Goal: Task Accomplishment & Management: Complete application form

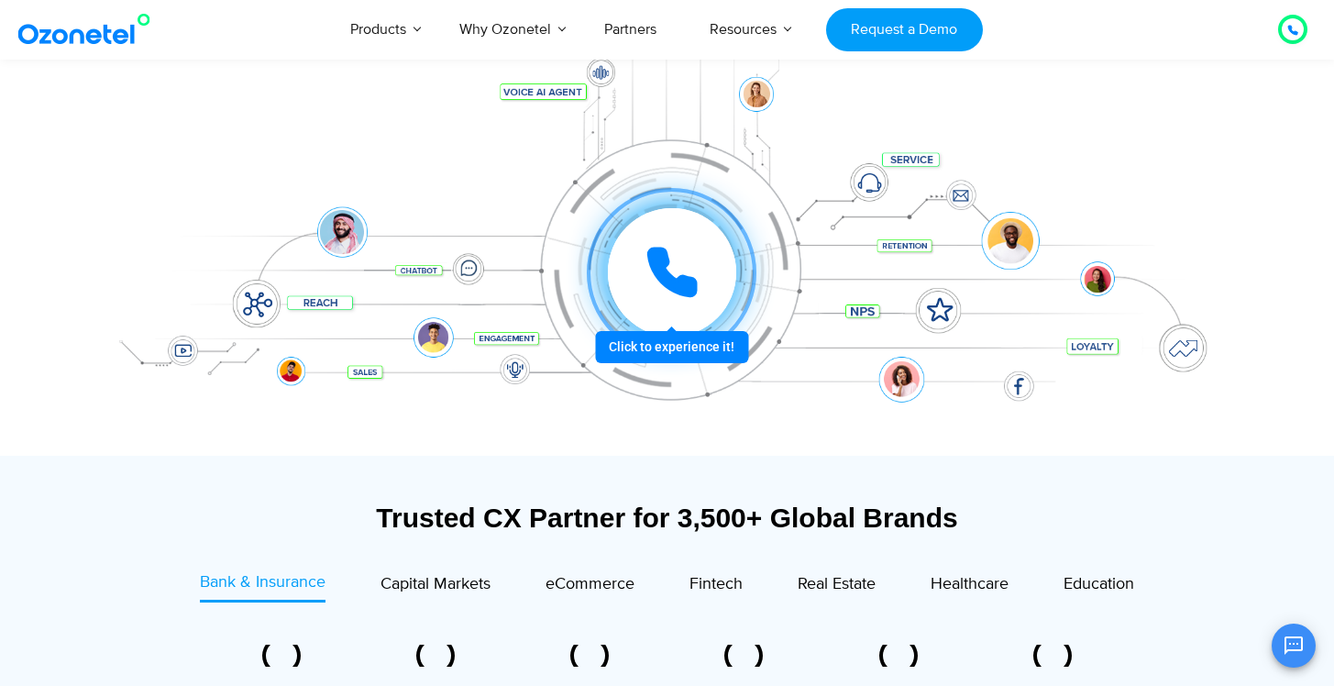
scroll to position [314, 0]
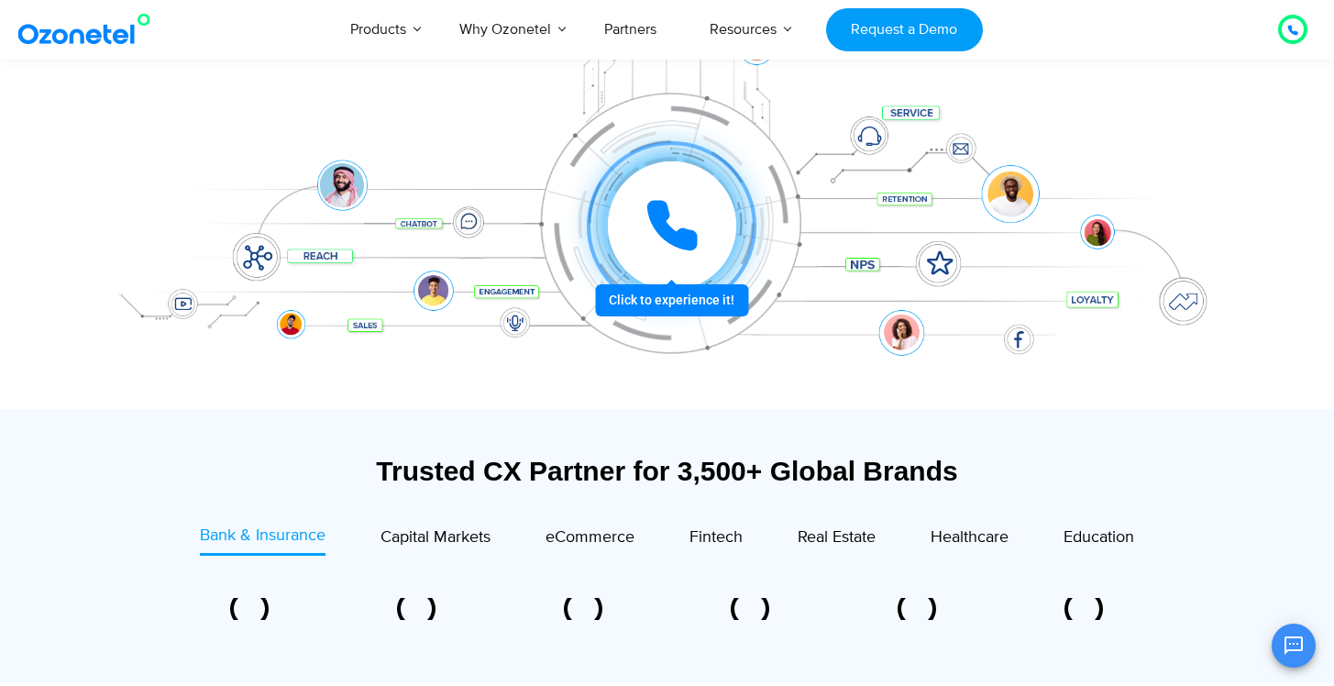
click at [679, 233] on icon at bounding box center [672, 226] width 46 height 46
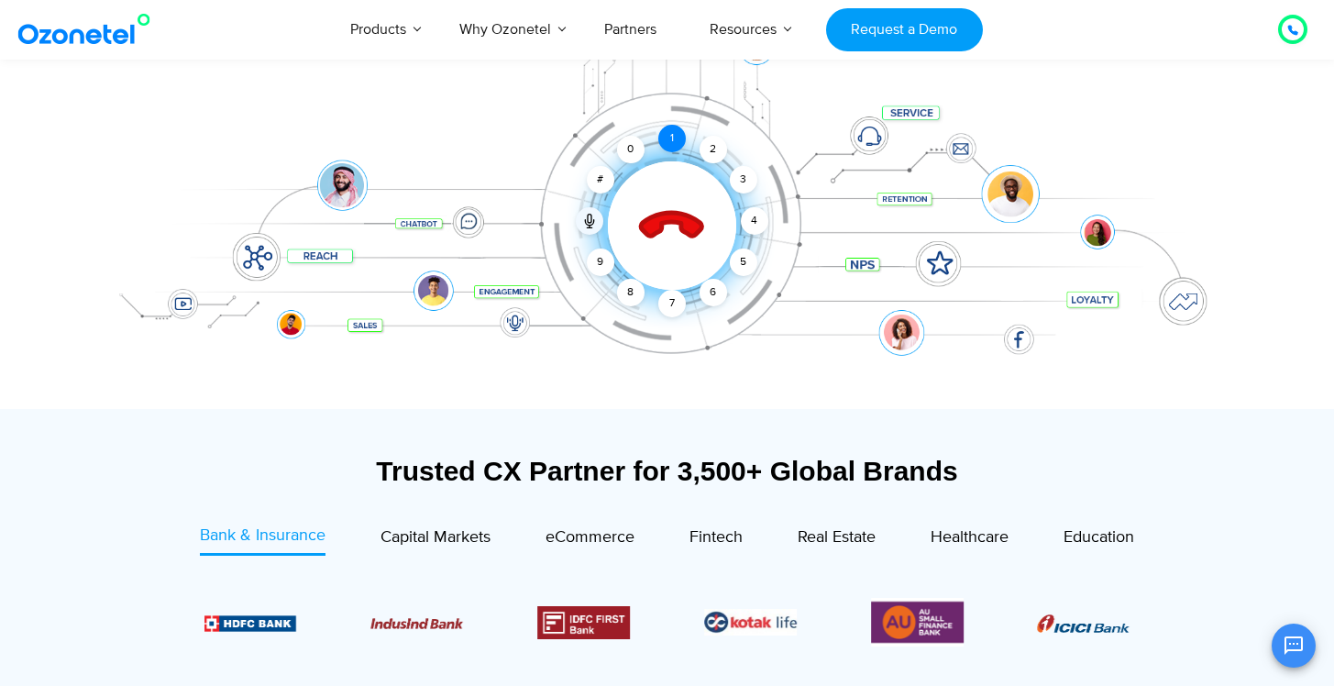
click at [663, 133] on div "1" at bounding box center [672, 139] width 28 height 28
click at [716, 148] on div "2" at bounding box center [713, 150] width 28 height 28
drag, startPoint x: 752, startPoint y: 204, endPoint x: 807, endPoint y: 311, distance: 119.7
click at [807, 311] on div "Click to end call Call connected 1 2 3 4 5 6 7 8 9 # 0" at bounding box center [667, 189] width 1146 height 312
click at [725, 162] on div "Click to end call Call connected 1 2 3 4 5 6 7 8 9 # 0" at bounding box center [672, 188] width 1137 height 73
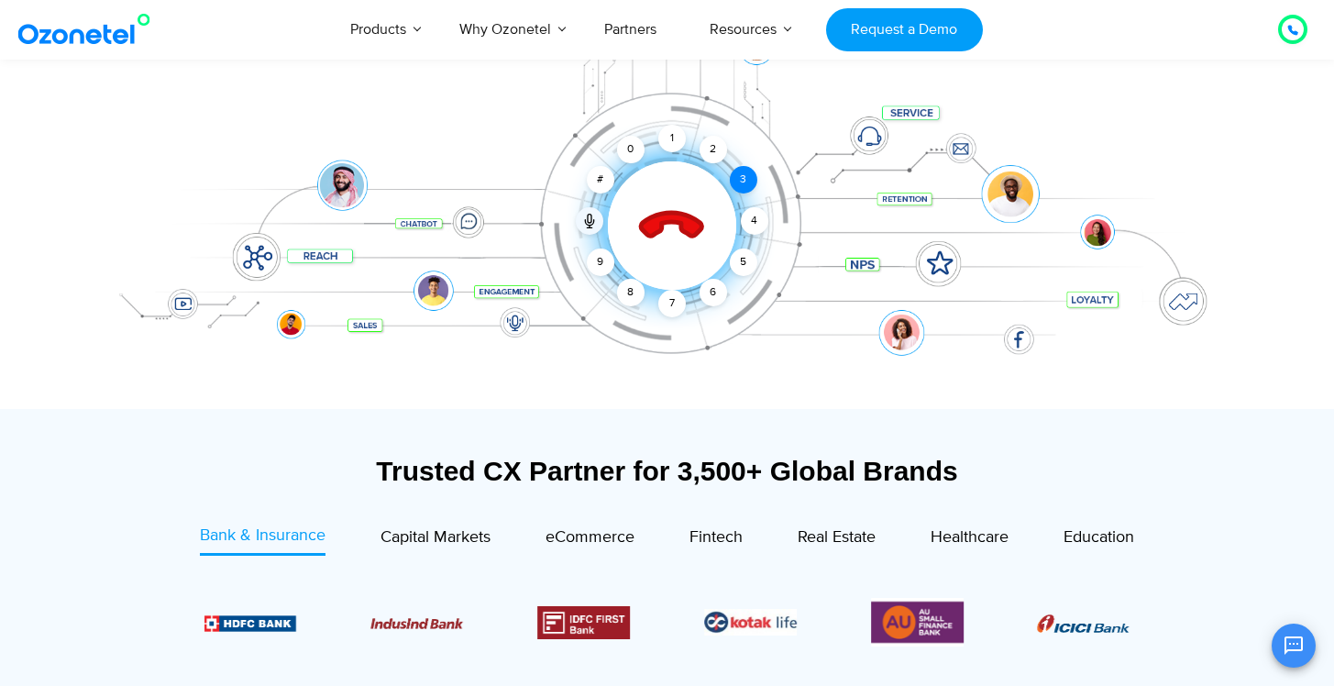
click at [745, 173] on div "3" at bounding box center [743, 180] width 28 height 28
click at [754, 225] on div "4" at bounding box center [755, 221] width 28 height 28
click at [747, 270] on div "5" at bounding box center [743, 262] width 28 height 28
click at [713, 286] on div "6" at bounding box center [713, 293] width 28 height 28
click at [660, 297] on div "7" at bounding box center [672, 304] width 28 height 28
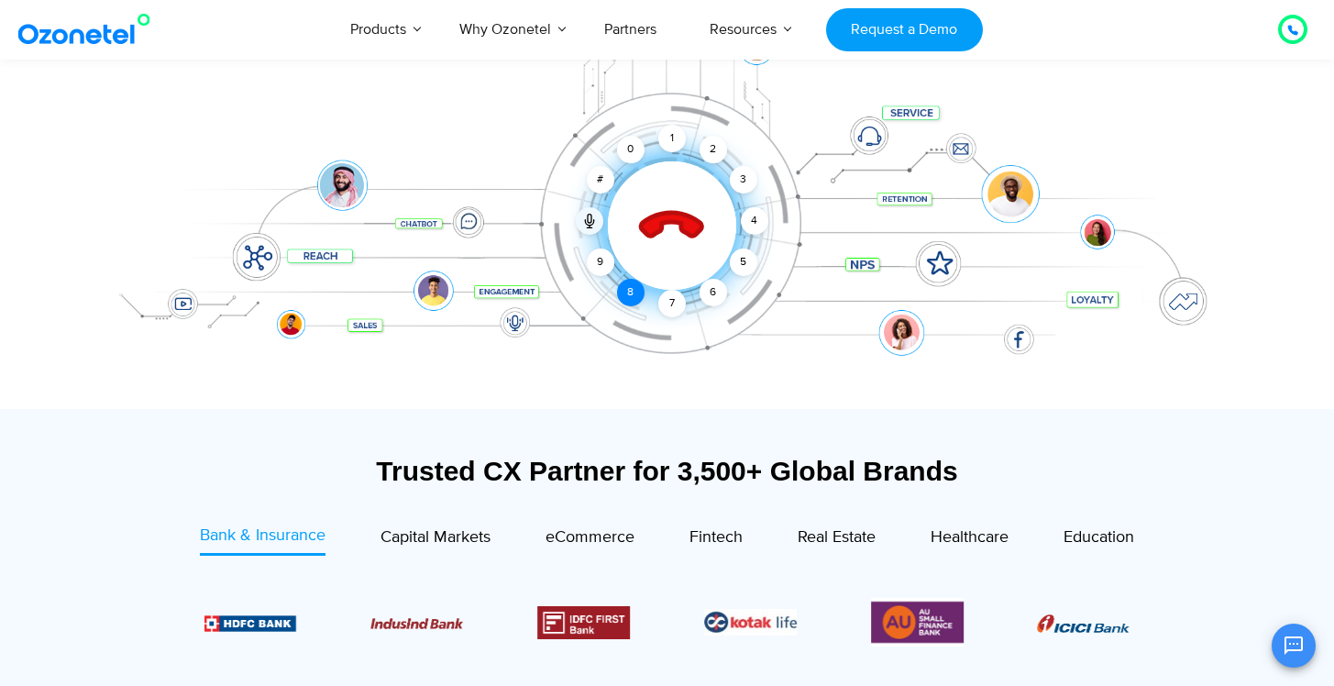
click at [643, 293] on div "8" at bounding box center [631, 293] width 28 height 28
click at [576, 217] on div at bounding box center [590, 221] width 28 height 28
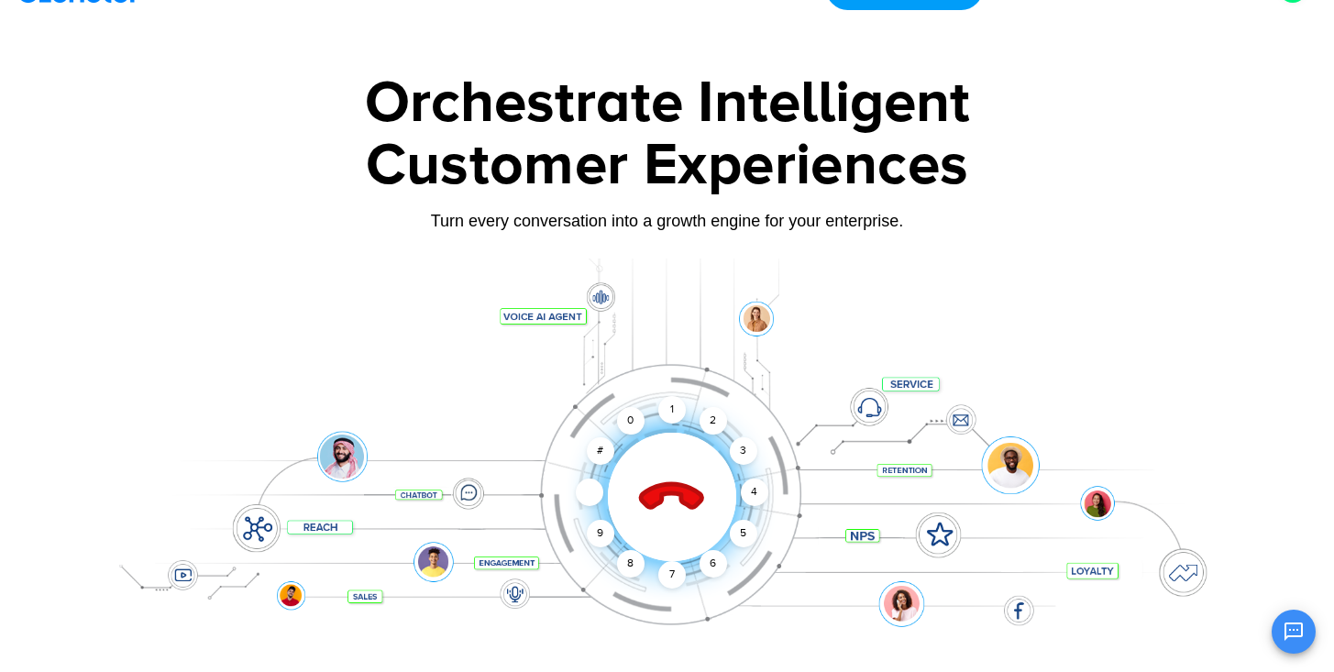
scroll to position [0, 0]
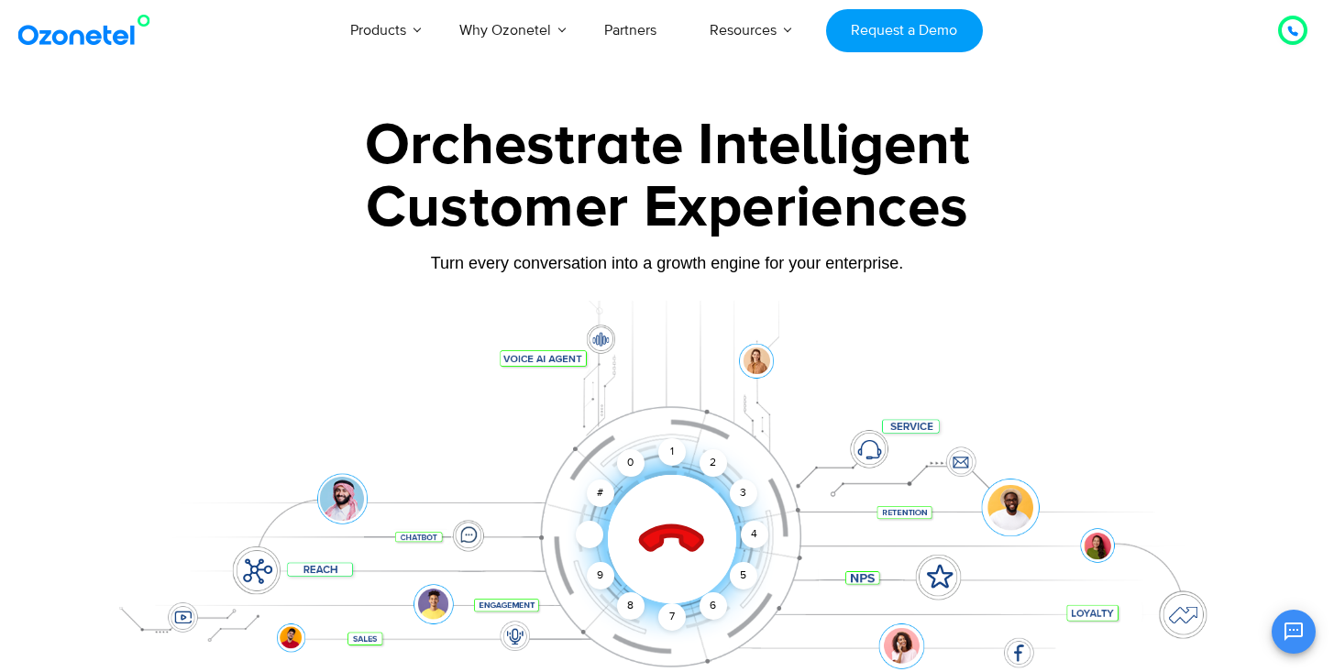
click at [878, 461] on div "Click to end call Call muted 1 2 3 4 5 6 7 8 9 # 0" at bounding box center [667, 503] width 1146 height 312
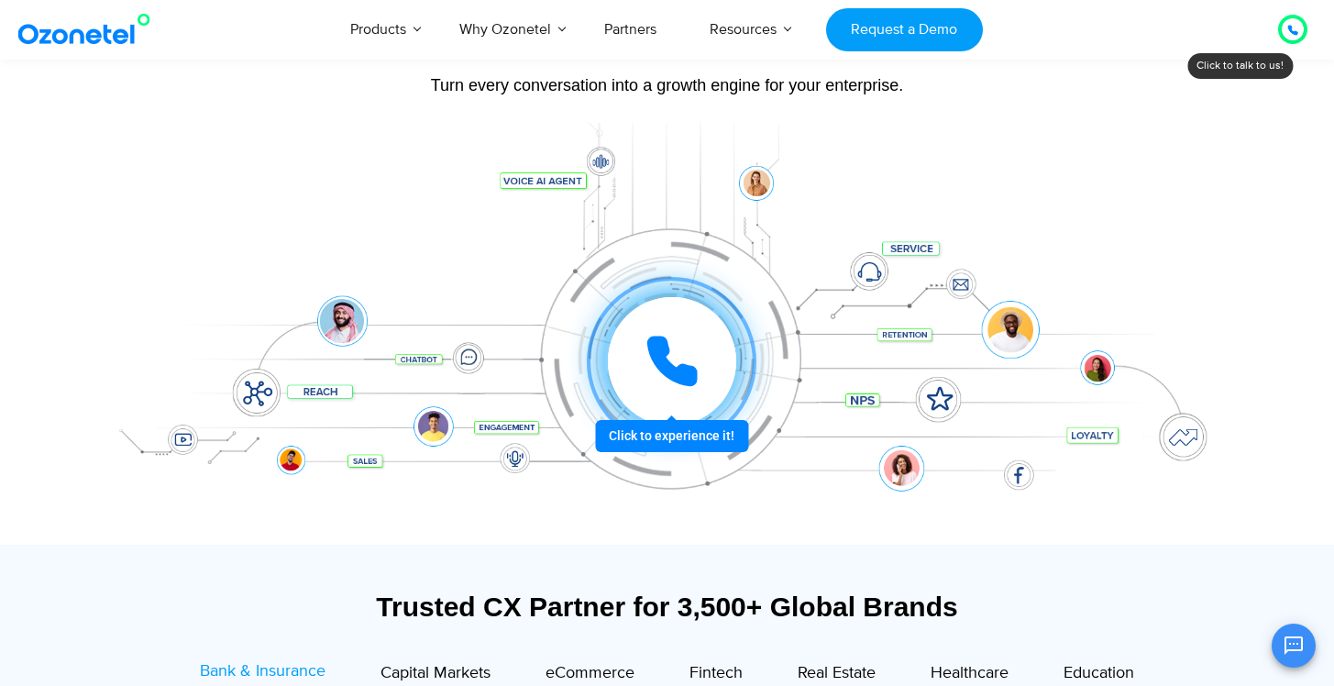
scroll to position [174, 0]
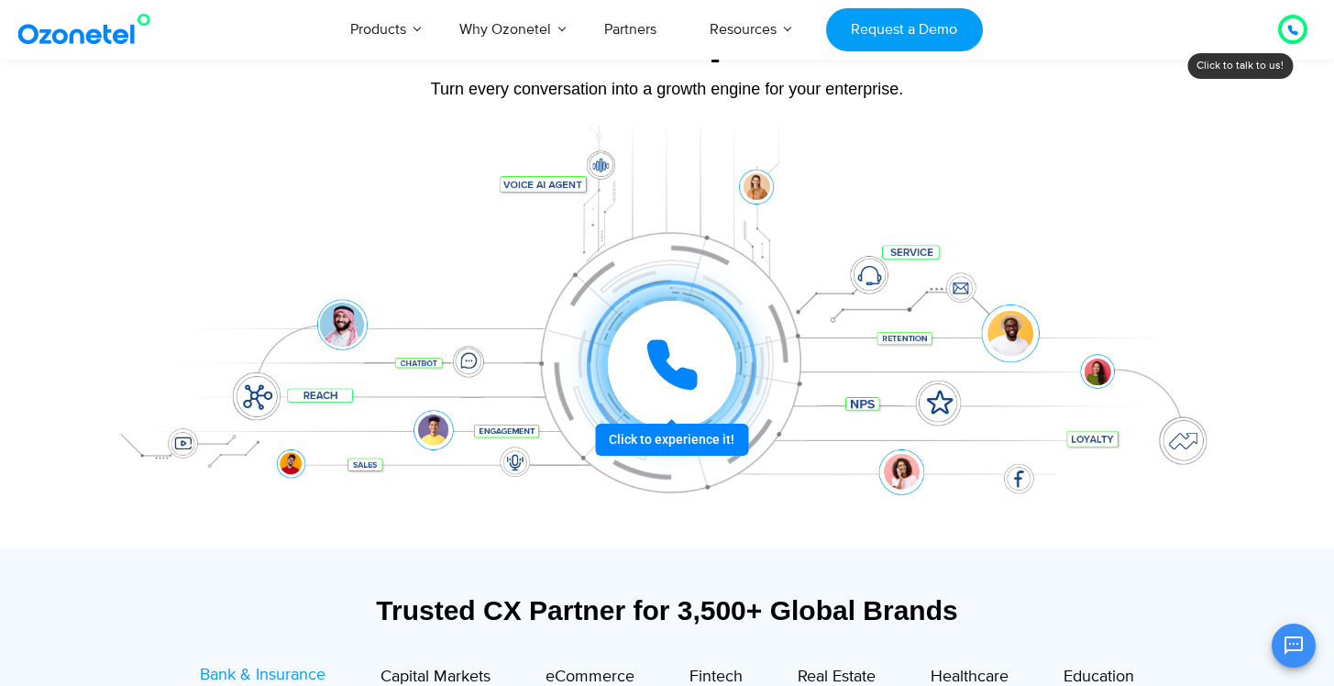
click at [673, 351] on icon at bounding box center [671, 364] width 55 height 55
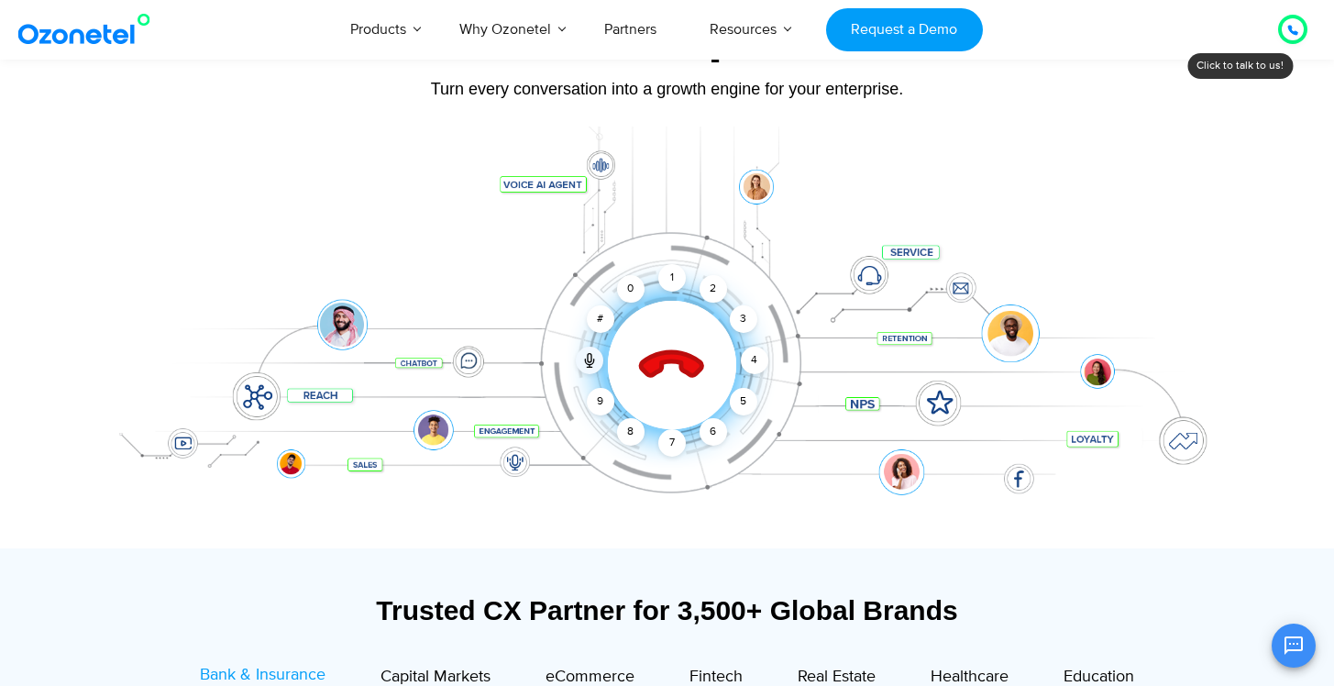
click at [679, 368] on icon at bounding box center [671, 366] width 64 height 64
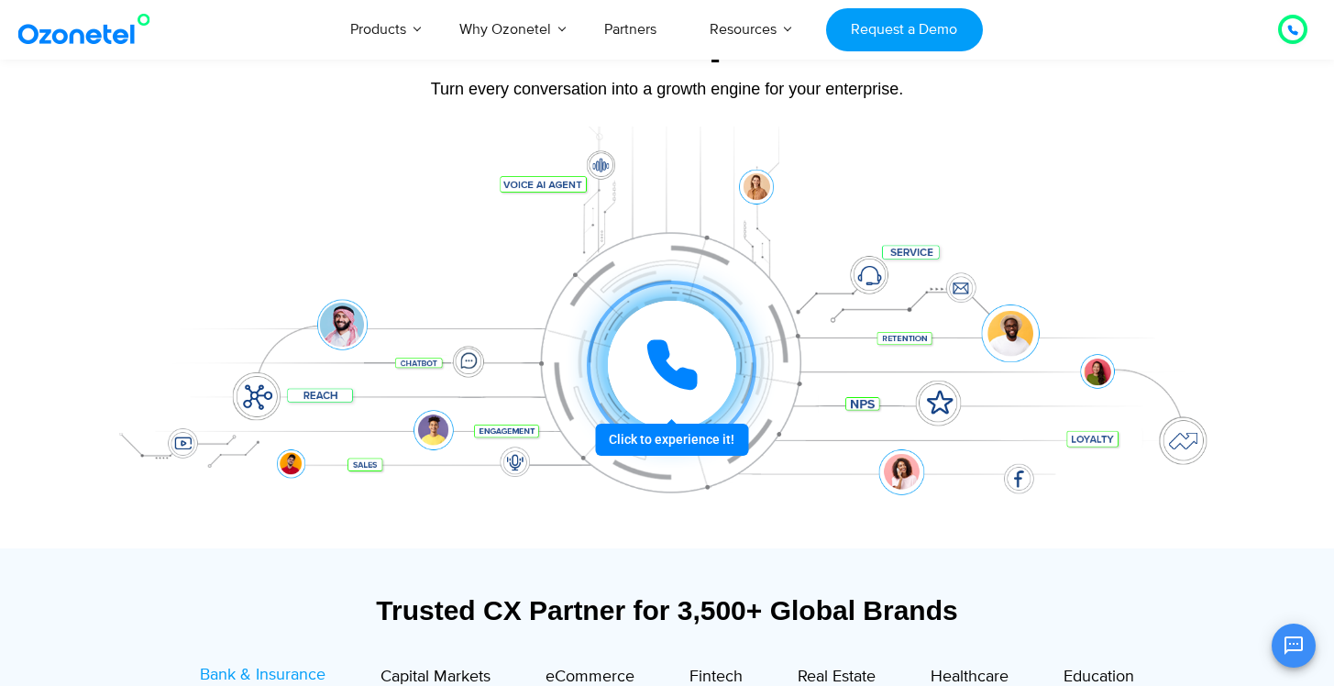
click at [673, 356] on icon at bounding box center [671, 364] width 55 height 55
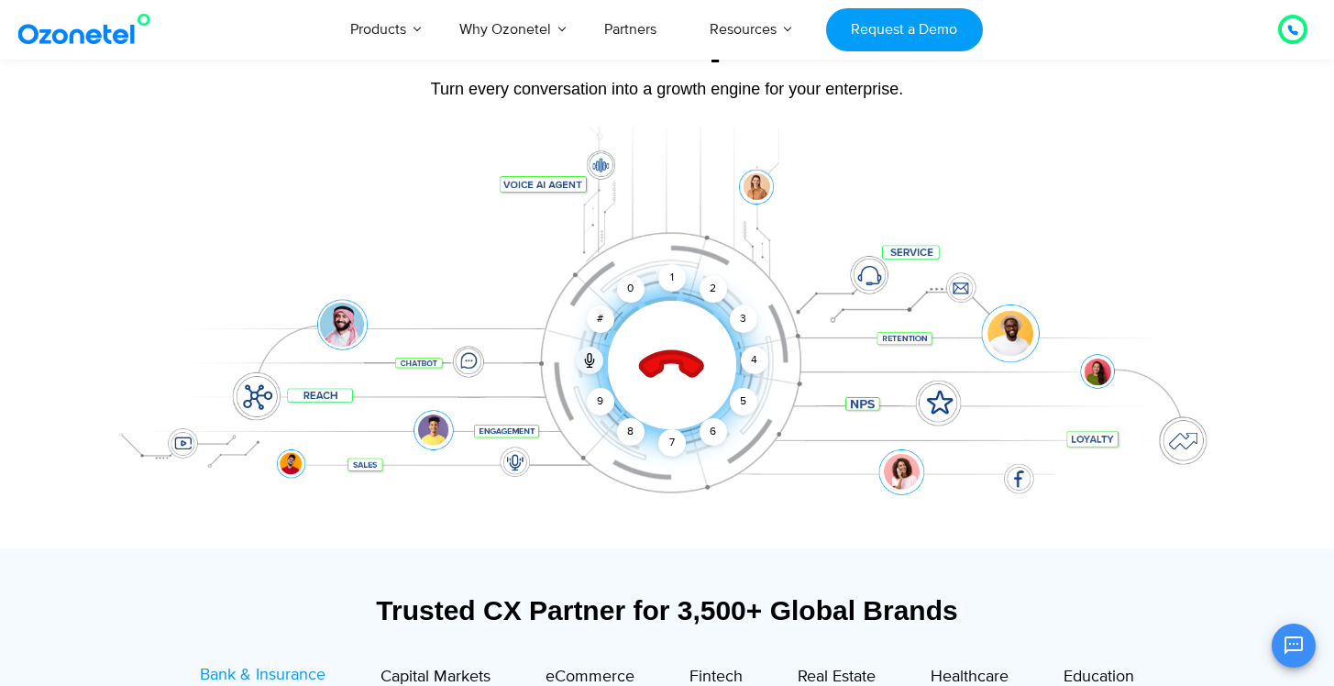
click at [686, 285] on div "Click to end call Call connected 1 2 3 4 5 6 7 8 9 # 0" at bounding box center [667, 328] width 1146 height 312
click at [670, 274] on div "1" at bounding box center [672, 278] width 28 height 28
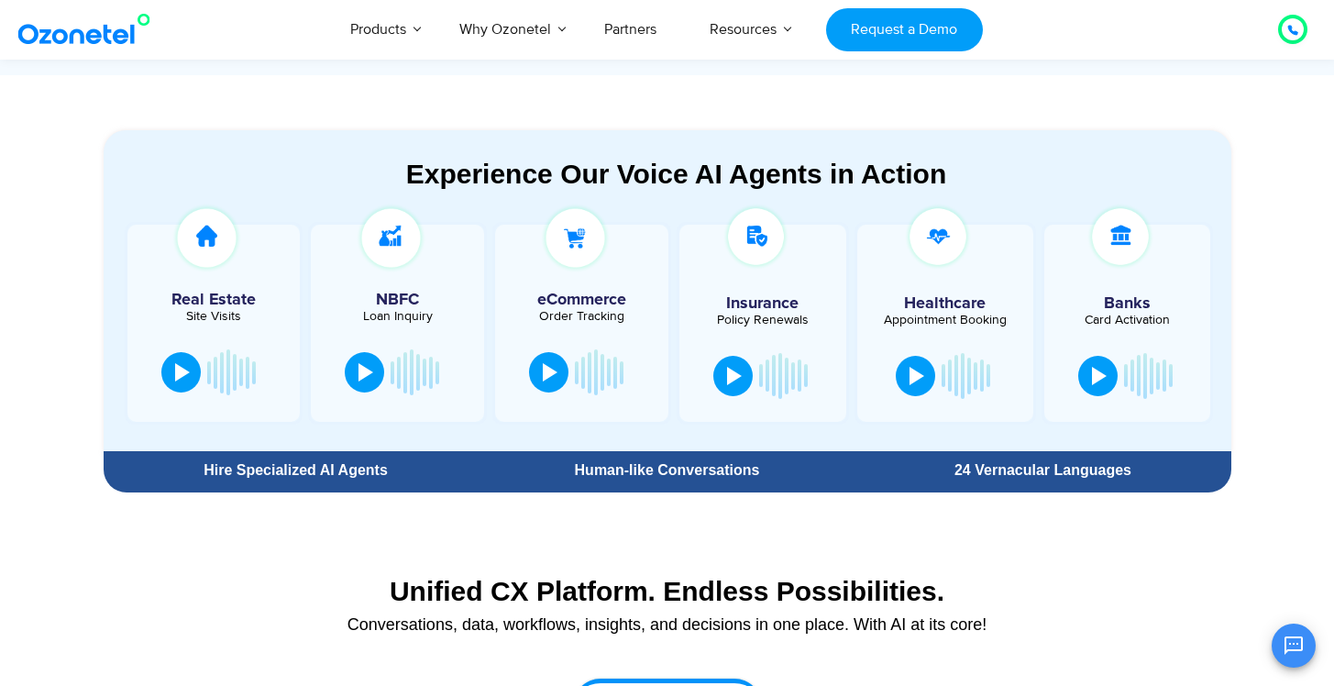
scroll to position [950, 0]
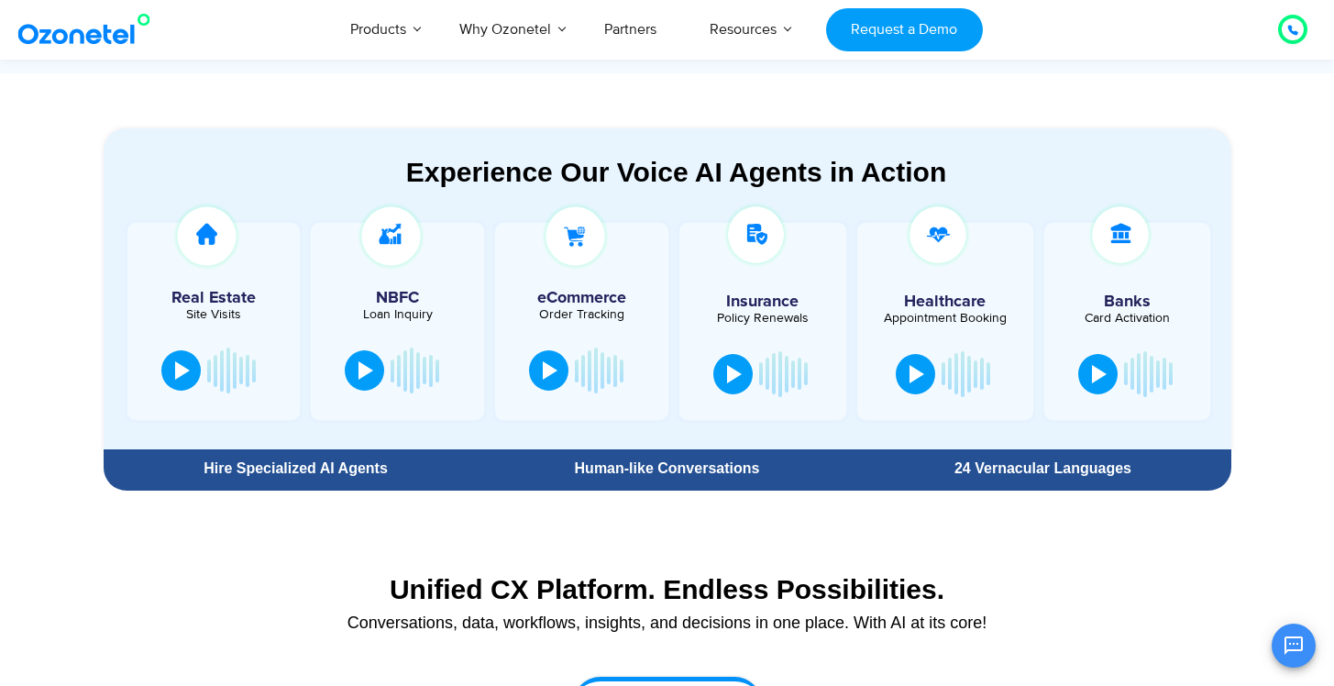
click at [173, 350] on div at bounding box center [214, 370] width 118 height 55
click at [169, 377] on button at bounding box center [180, 370] width 39 height 40
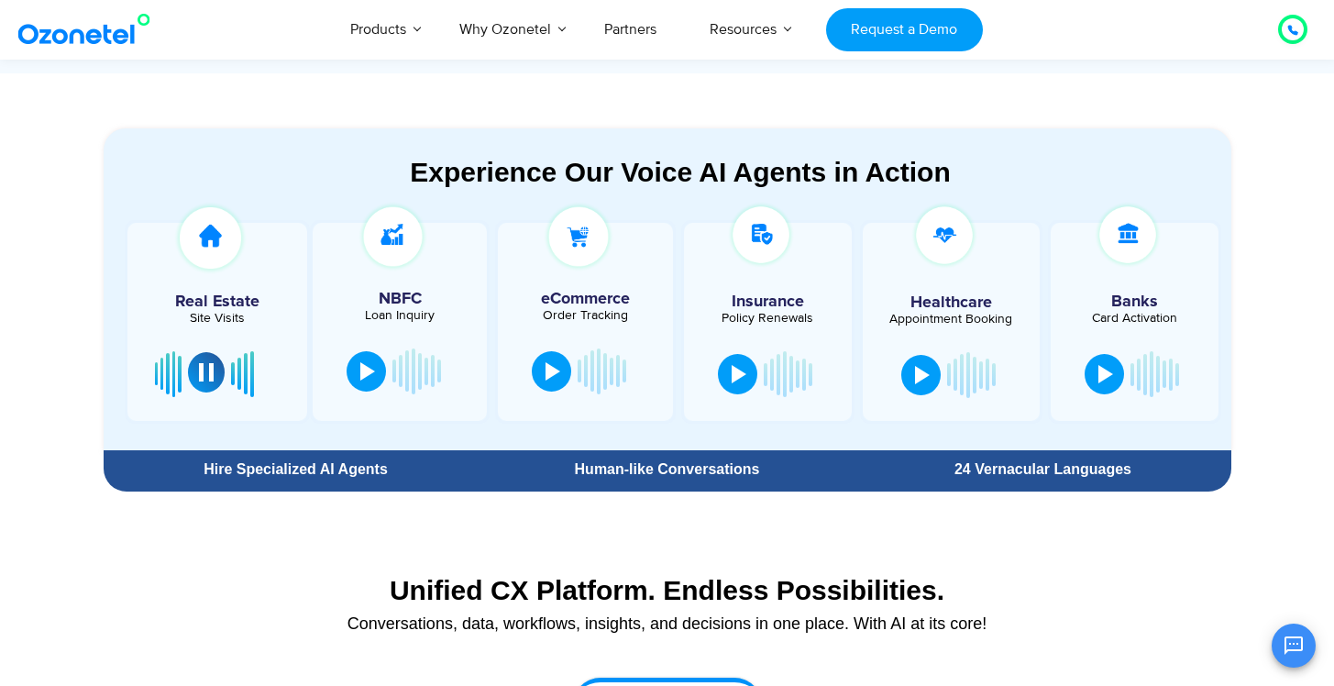
click at [212, 371] on div at bounding box center [206, 372] width 15 height 18
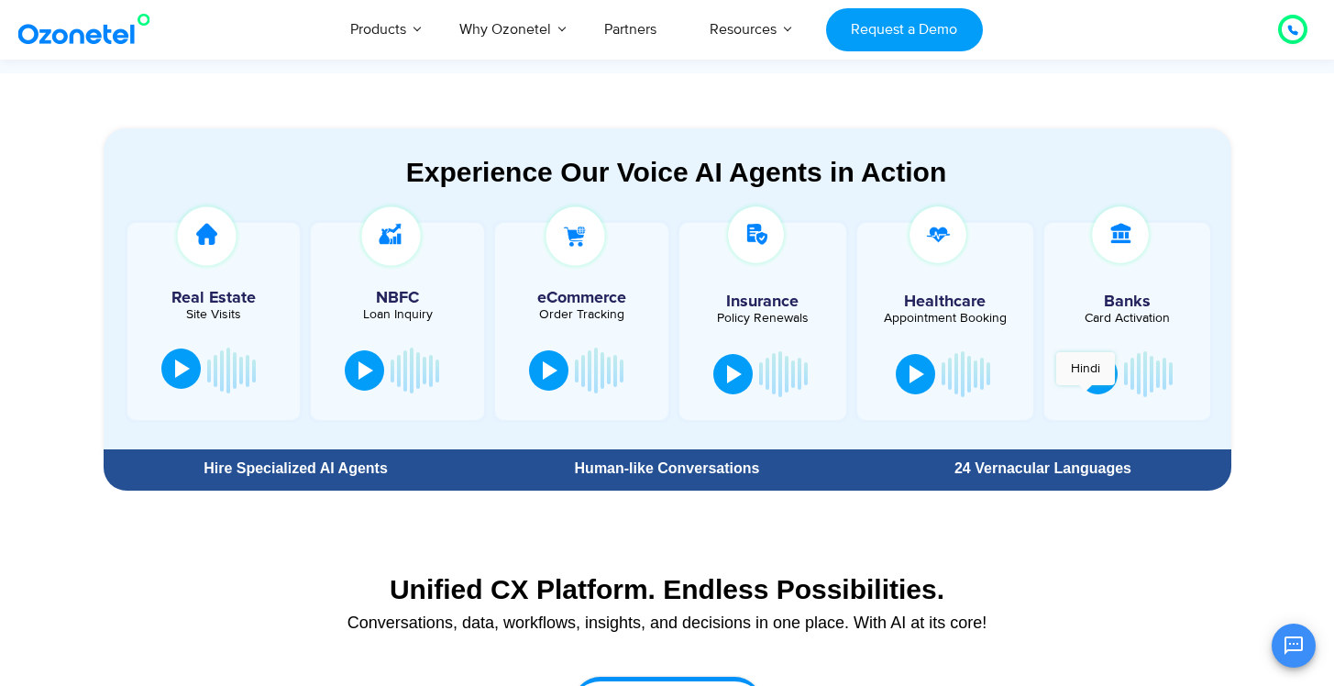
click at [1085, 394] on div at bounding box center [1128, 374] width 112 height 55
click at [1091, 385] on button at bounding box center [1097, 372] width 39 height 40
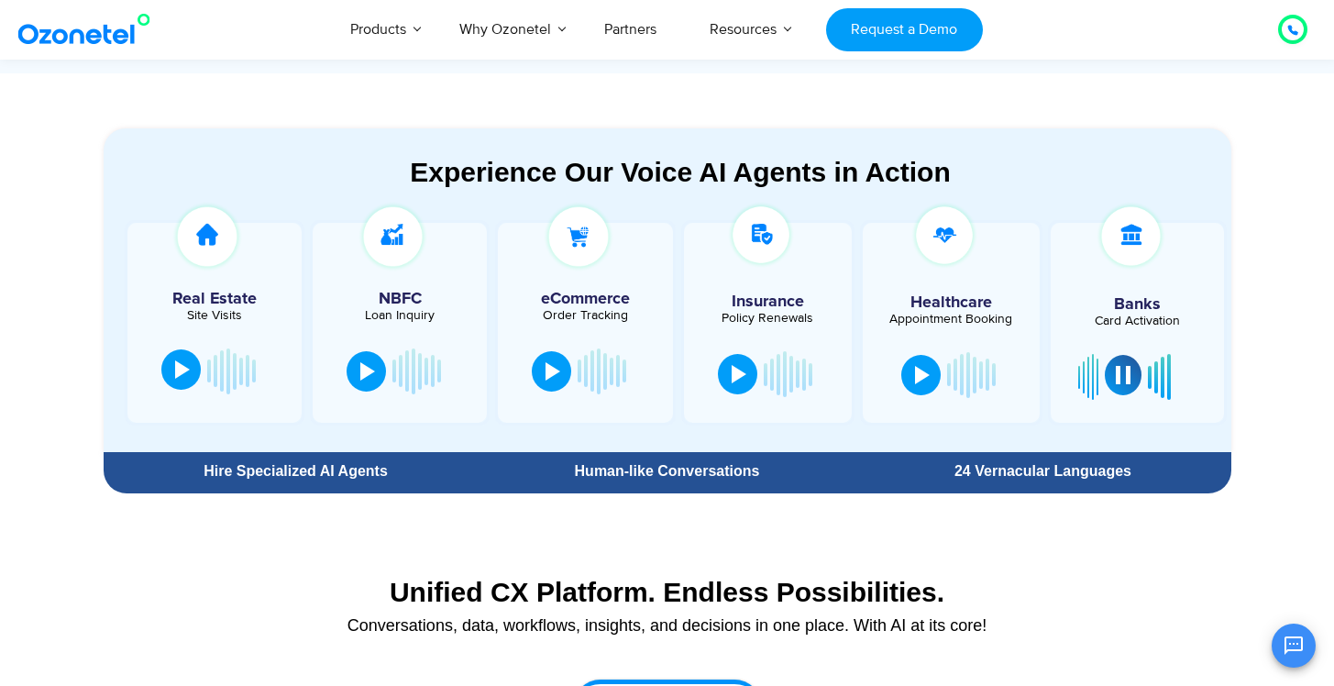
click at [1120, 379] on div at bounding box center [1123, 375] width 15 height 18
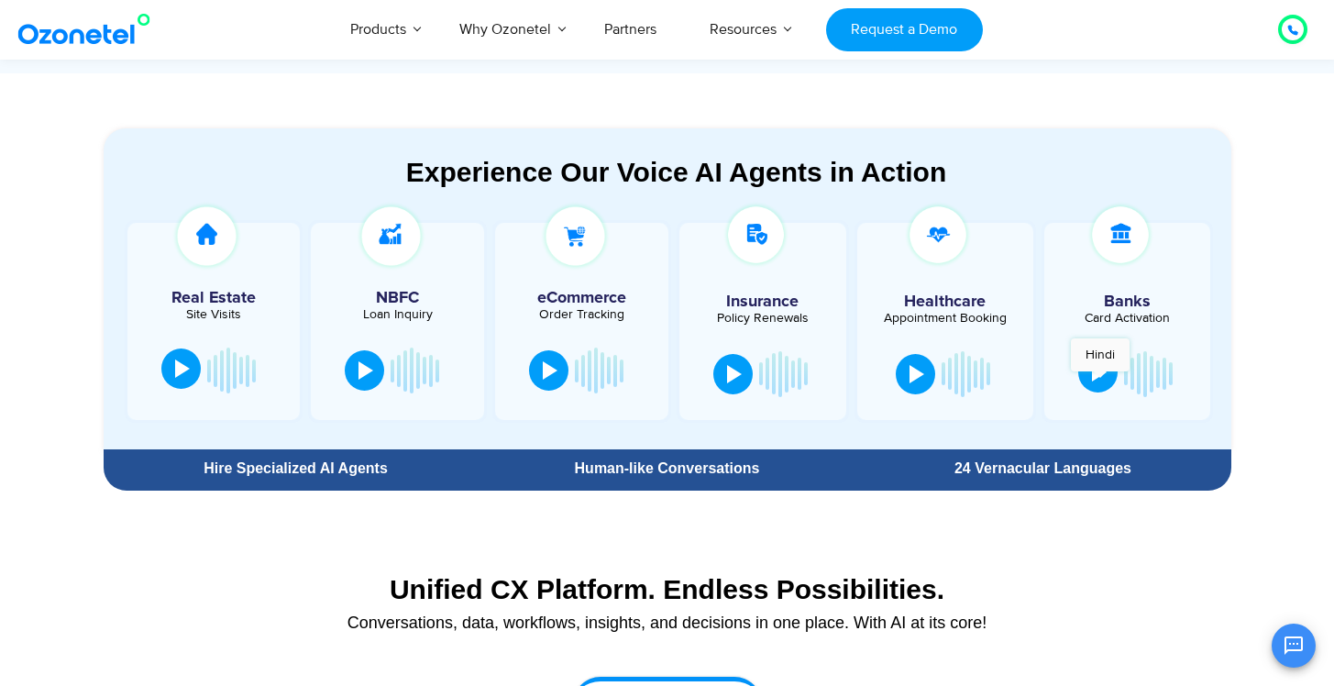
click at [1097, 375] on div at bounding box center [1099, 372] width 15 height 18
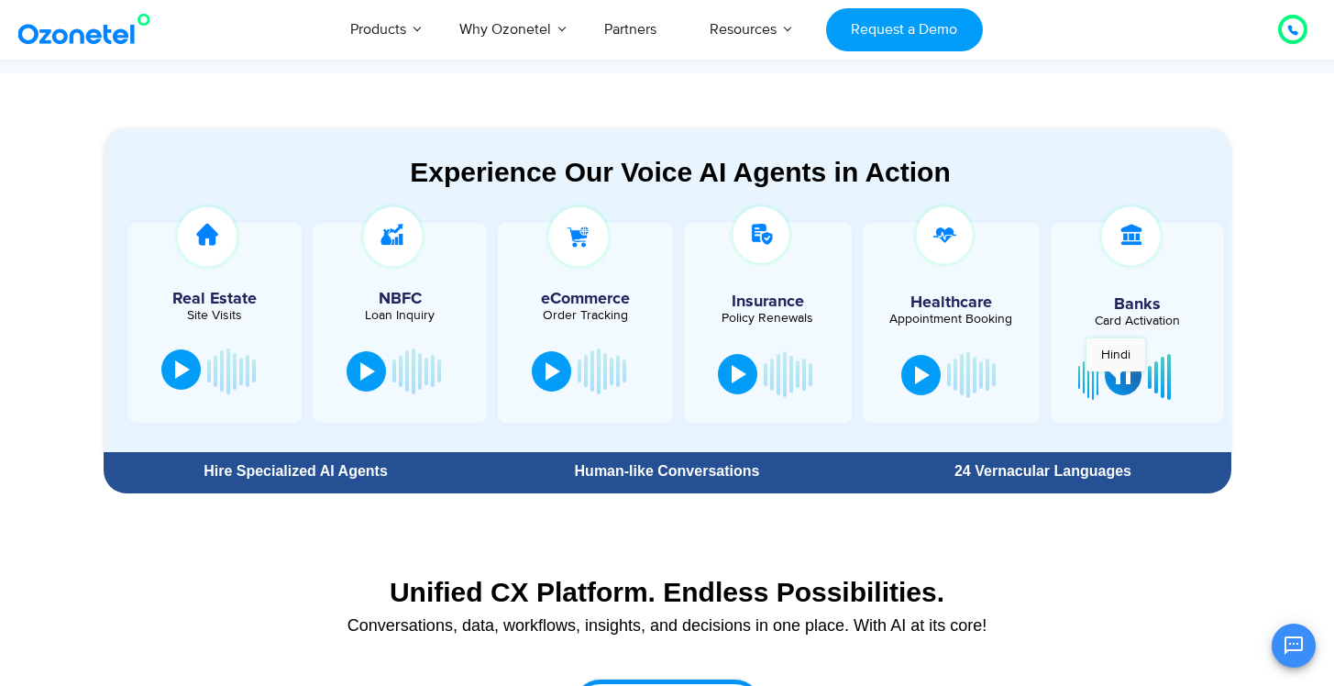
click at [1127, 377] on div at bounding box center [1123, 375] width 15 height 18
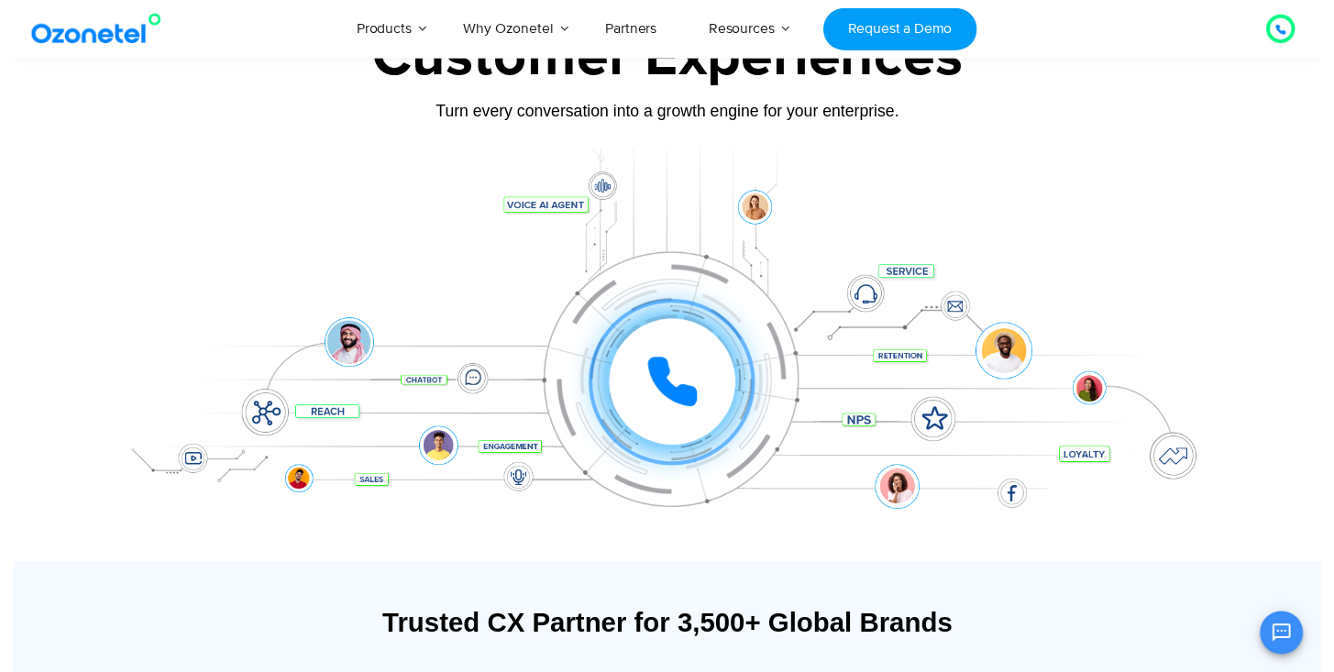
scroll to position [0, 0]
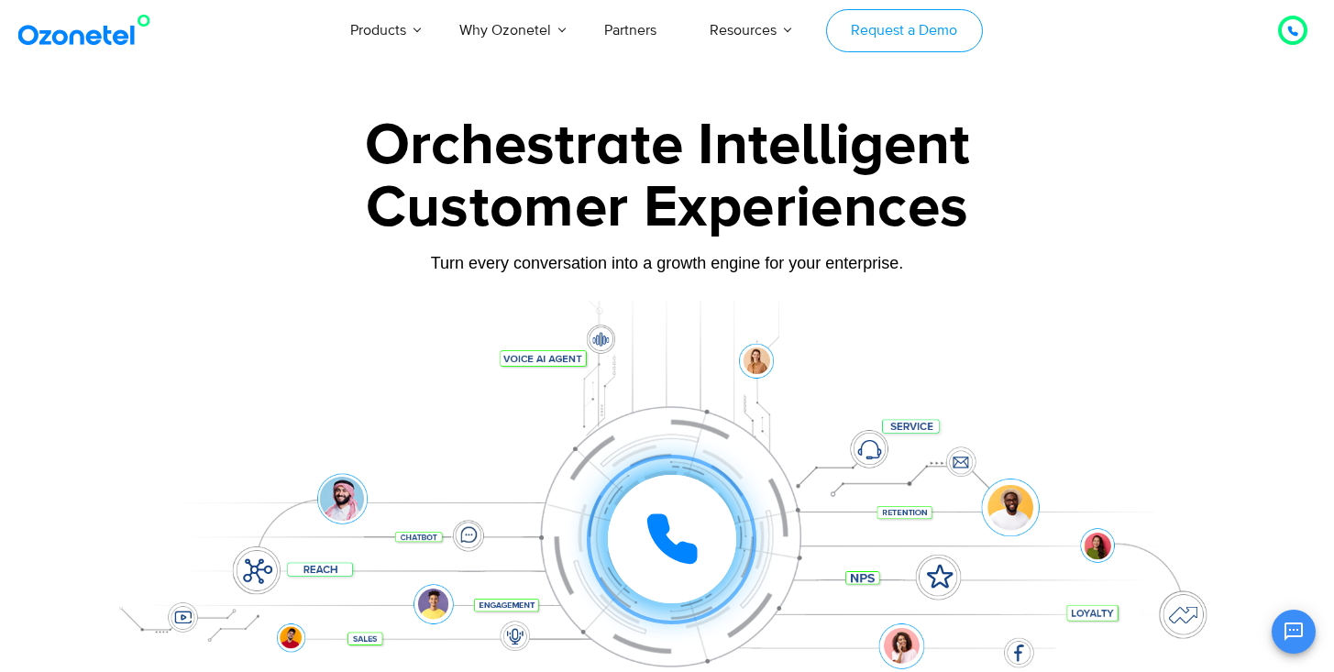
drag, startPoint x: 954, startPoint y: 15, endPoint x: 1009, endPoint y: 164, distance: 159.2
click at [953, 15] on link "Request a Demo" at bounding box center [904, 30] width 157 height 43
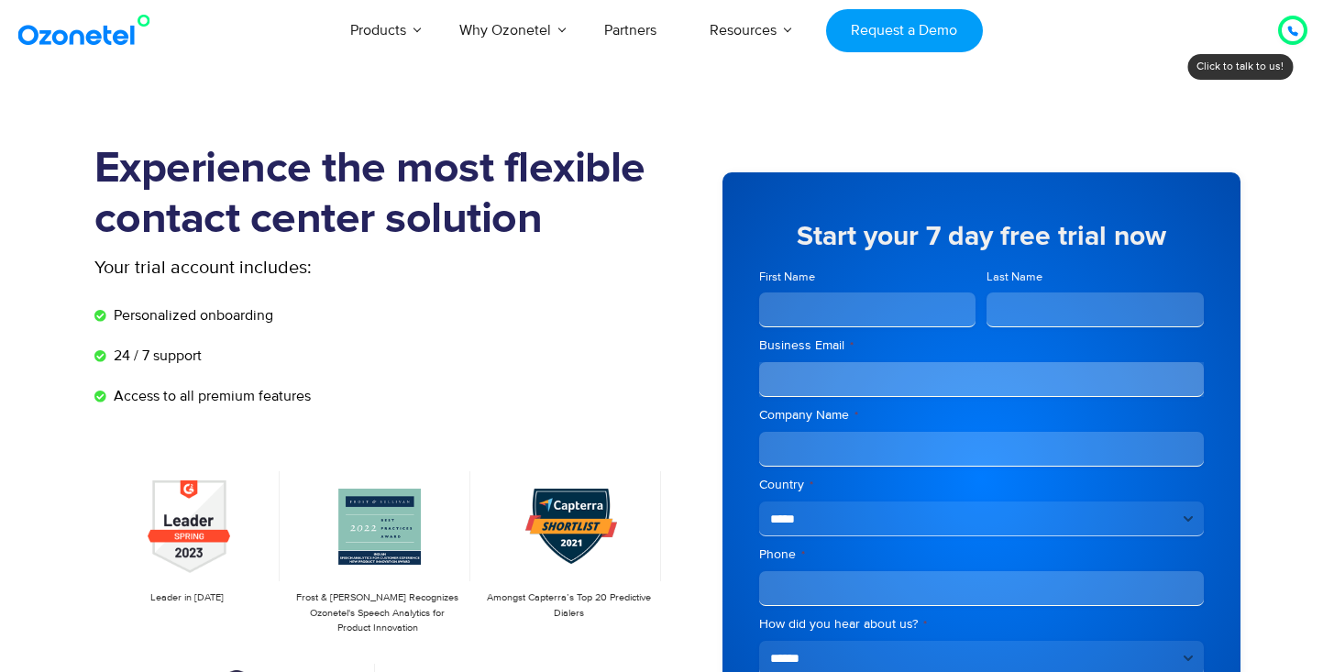
click at [798, 310] on input "First Name" at bounding box center [867, 309] width 217 height 35
type input "*****"
type input "******"
type input "**********"
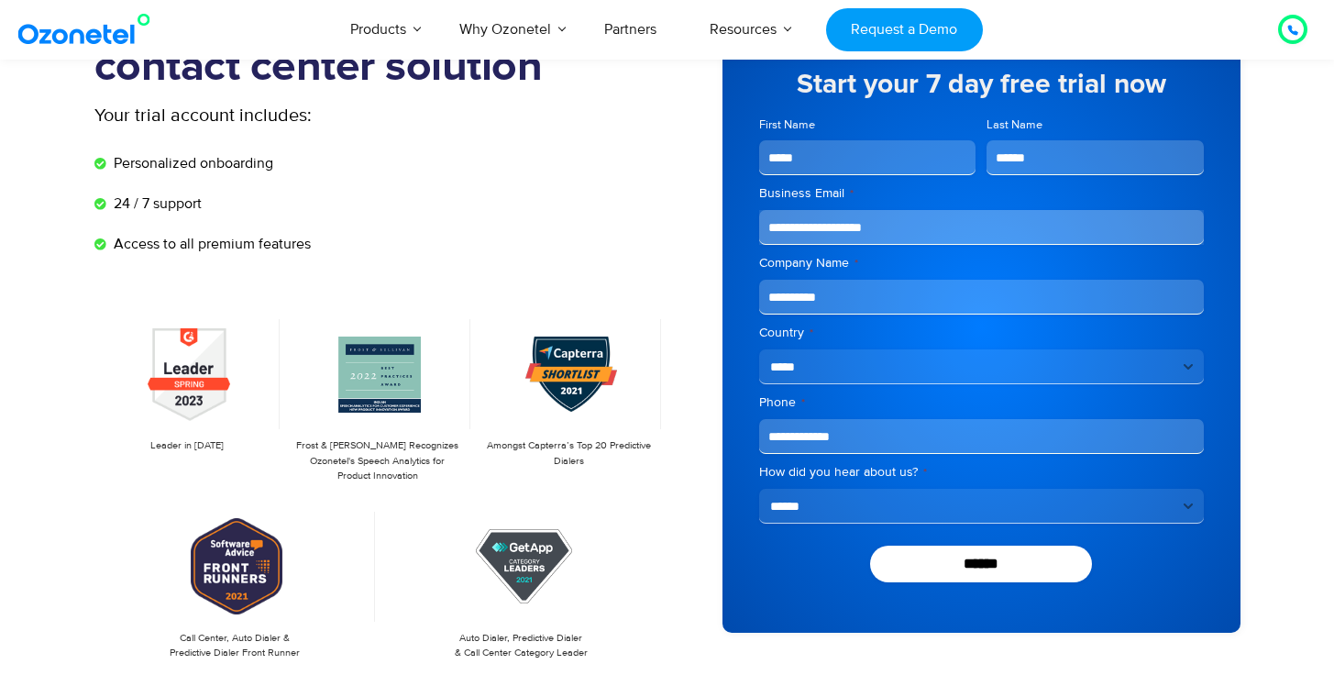
scroll to position [211, 0]
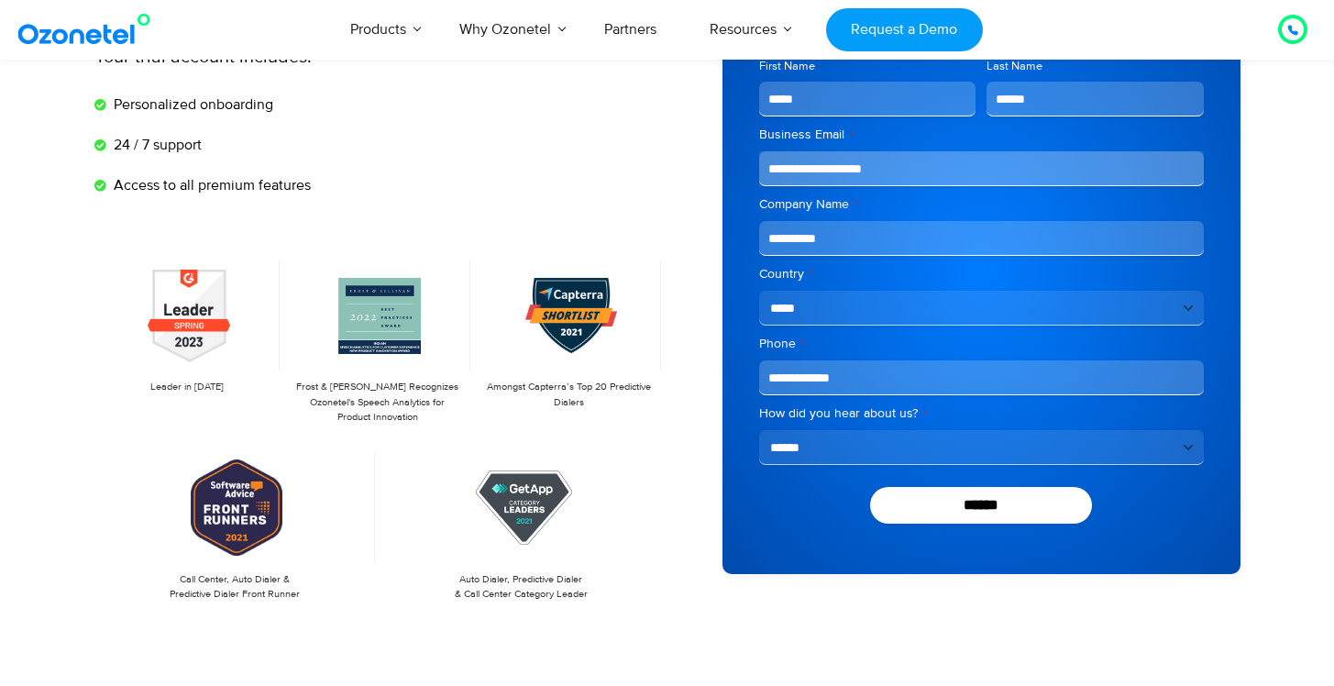
type input "**********"
click at [822, 455] on select "**********" at bounding box center [981, 447] width 445 height 35
select select "**********"
drag, startPoint x: 957, startPoint y: 509, endPoint x: 942, endPoint y: 381, distance: 128.3
click at [957, 509] on input "******" at bounding box center [981, 505] width 223 height 37
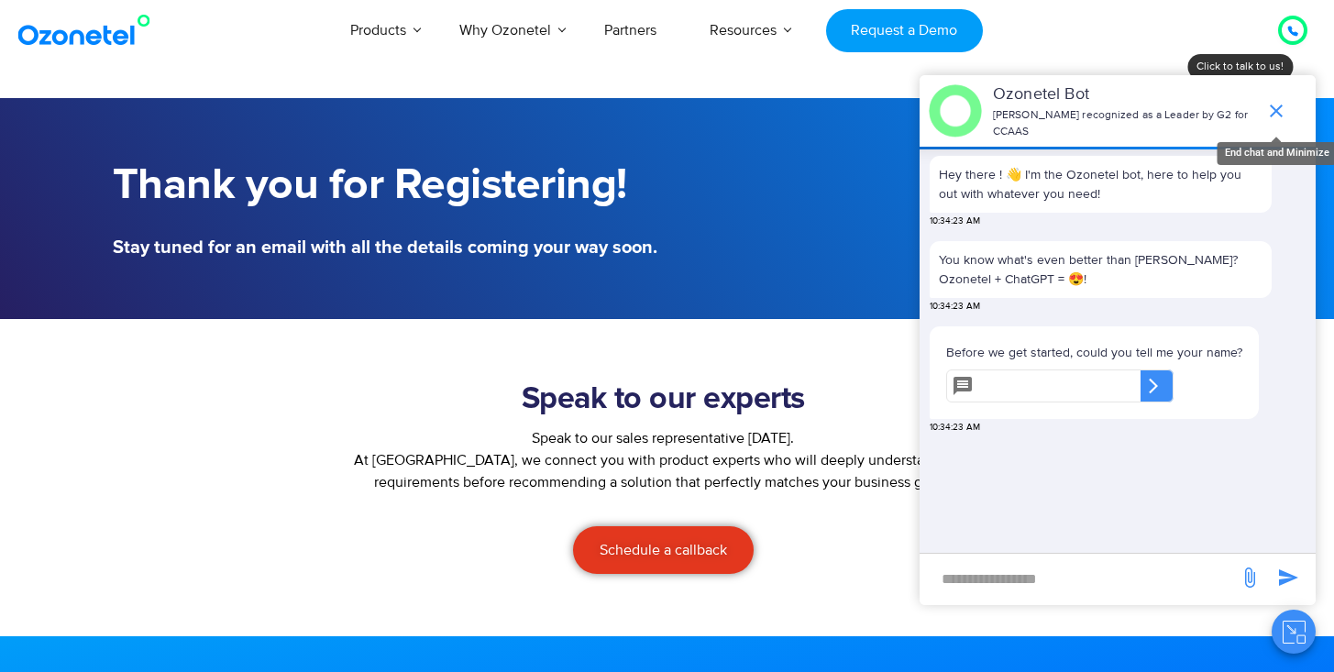
click at [1285, 105] on icon "end chat or minimize" at bounding box center [1276, 111] width 22 height 22
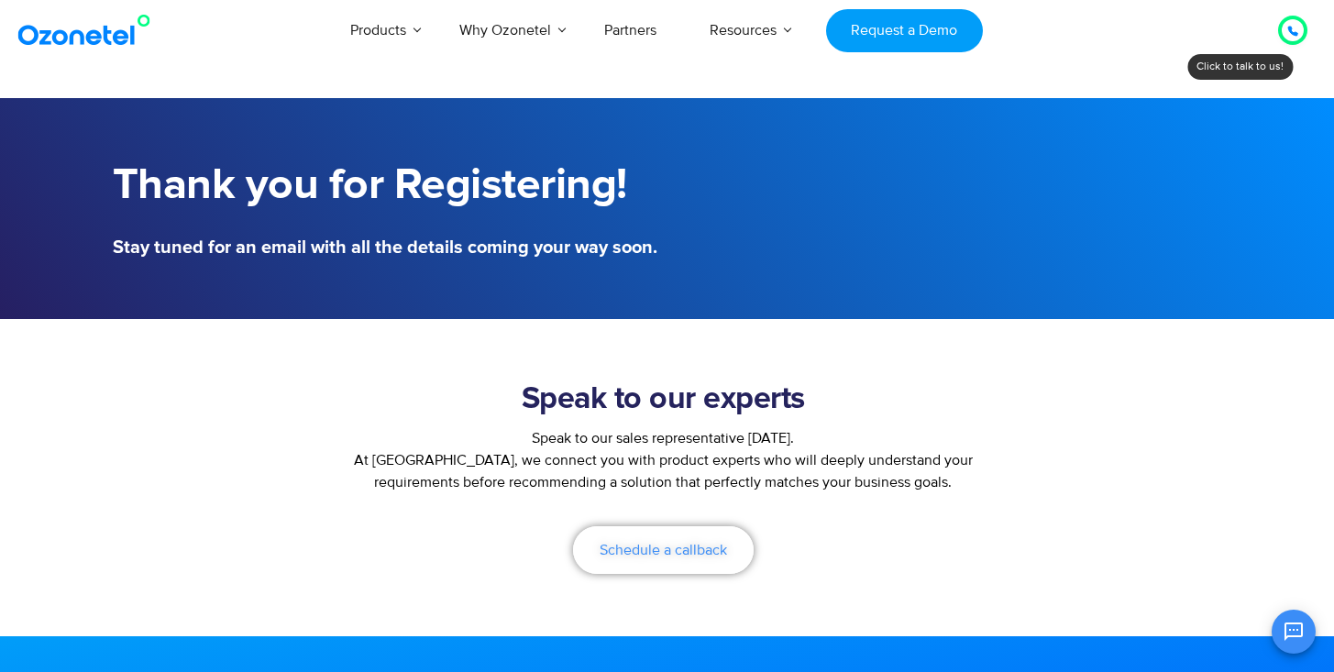
click at [710, 553] on span "Schedule a callback" at bounding box center [663, 550] width 127 height 15
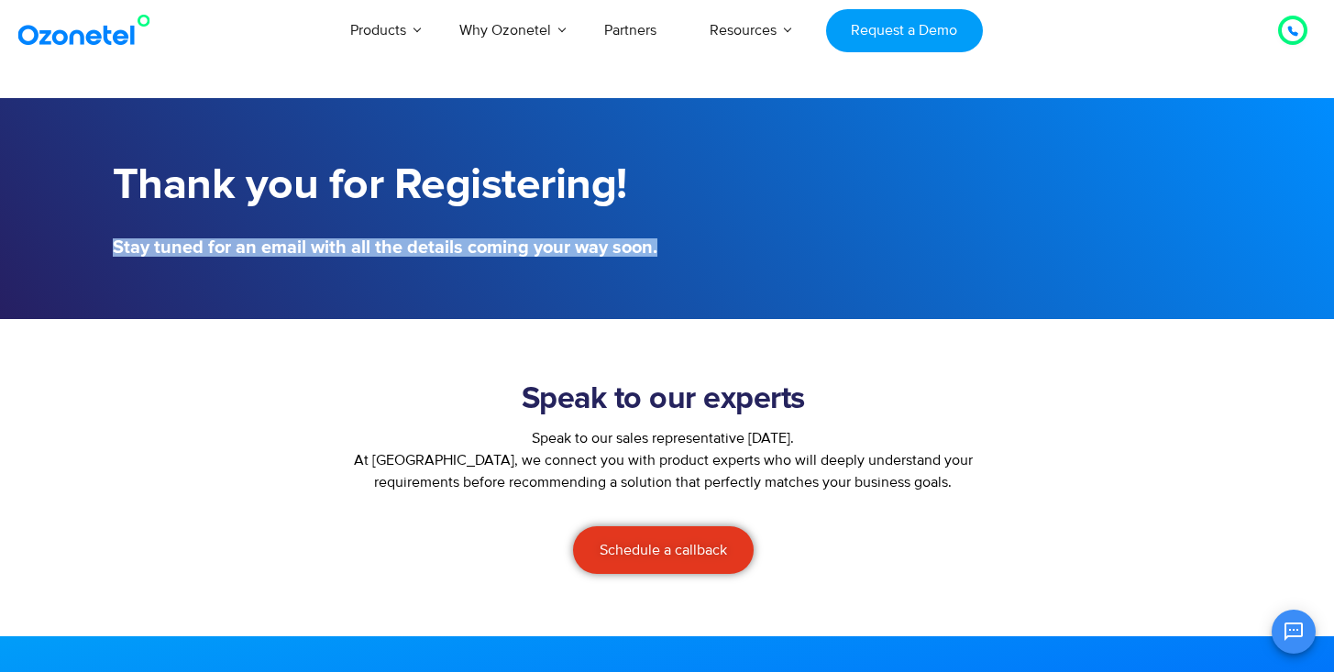
drag, startPoint x: 438, startPoint y: 257, endPoint x: 782, endPoint y: 259, distance: 343.8
click at [782, 259] on div "Thank you for Registering! Stay tuned for an email with all the details coming …" at bounding box center [667, 208] width 1146 height 133
click at [524, 256] on h5 "Stay tuned for an email with all the details coming your way soon." at bounding box center [385, 247] width 545 height 18
drag, startPoint x: 327, startPoint y: 250, endPoint x: 669, endPoint y: 252, distance: 341.9
click at [651, 252] on h5 "Stay tuned for an email with all the details coming your way soon." at bounding box center [385, 247] width 545 height 18
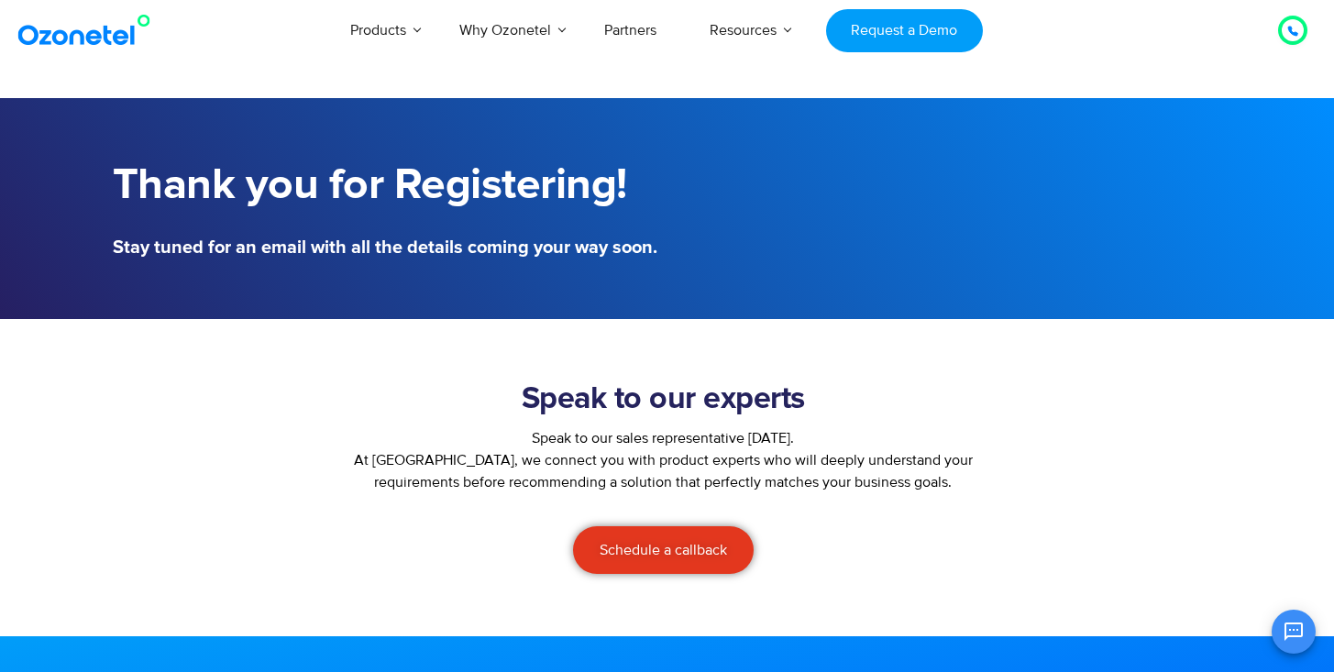
click at [671, 252] on div at bounding box center [949, 208] width 564 height 115
